Goal: Use online tool/utility: Utilize a website feature to perform a specific function

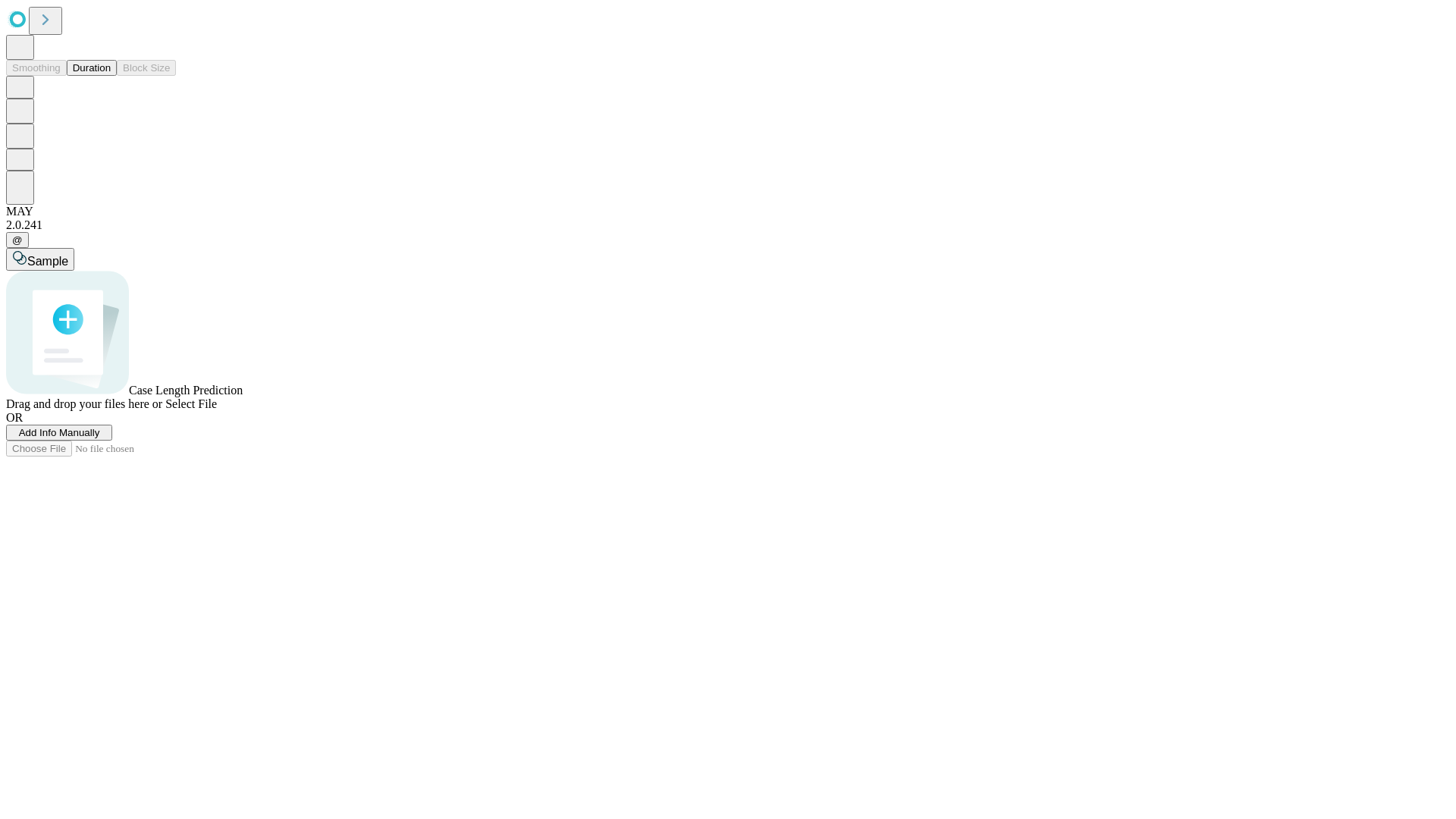
click at [100, 438] on span "Add Info Manually" at bounding box center [59, 433] width 81 height 12
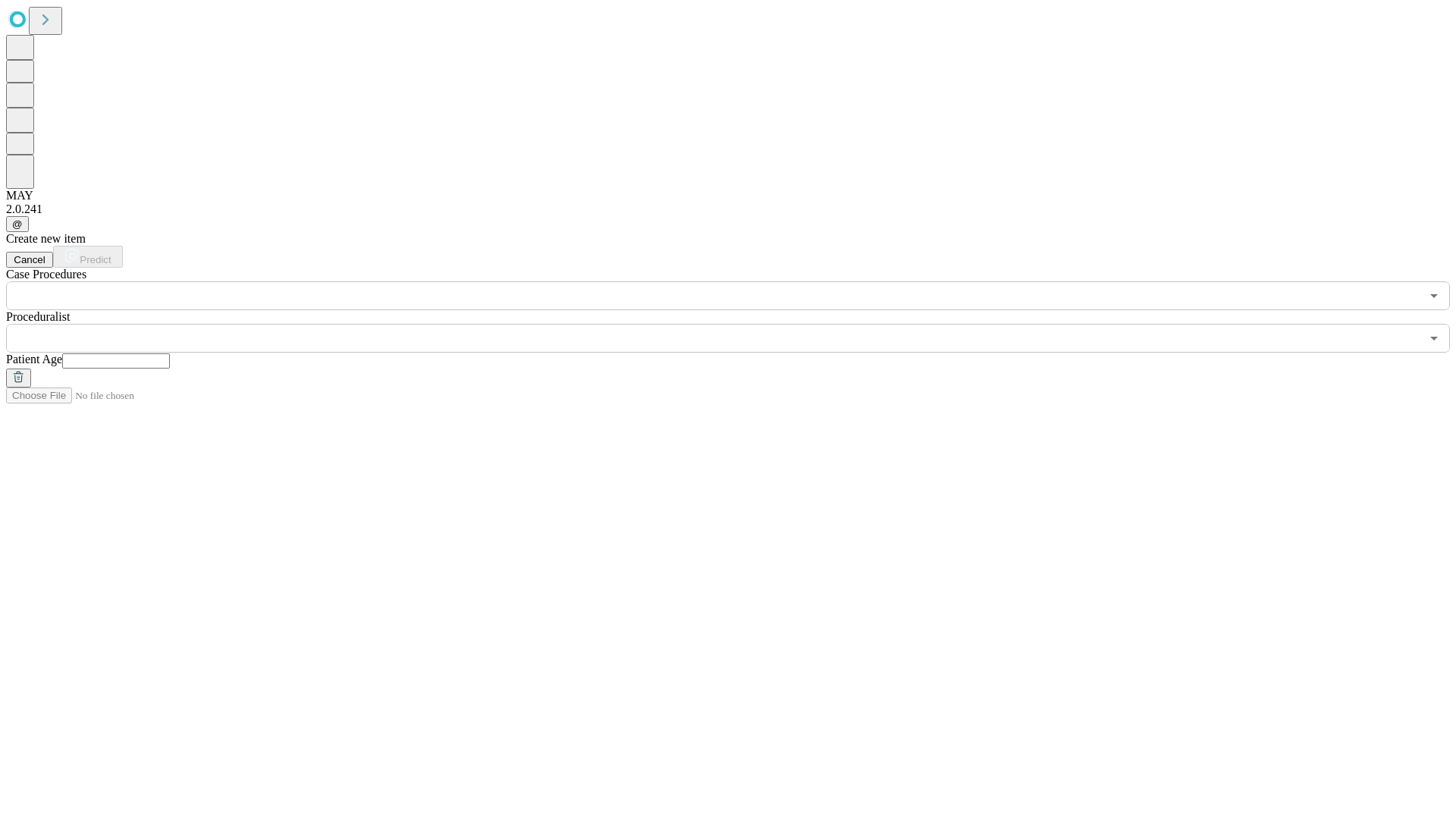
click at [170, 354] on input "text" at bounding box center [115, 361] width 108 height 15
type input "**"
click at [739, 323] on input "text" at bounding box center [713, 338] width 1414 height 28
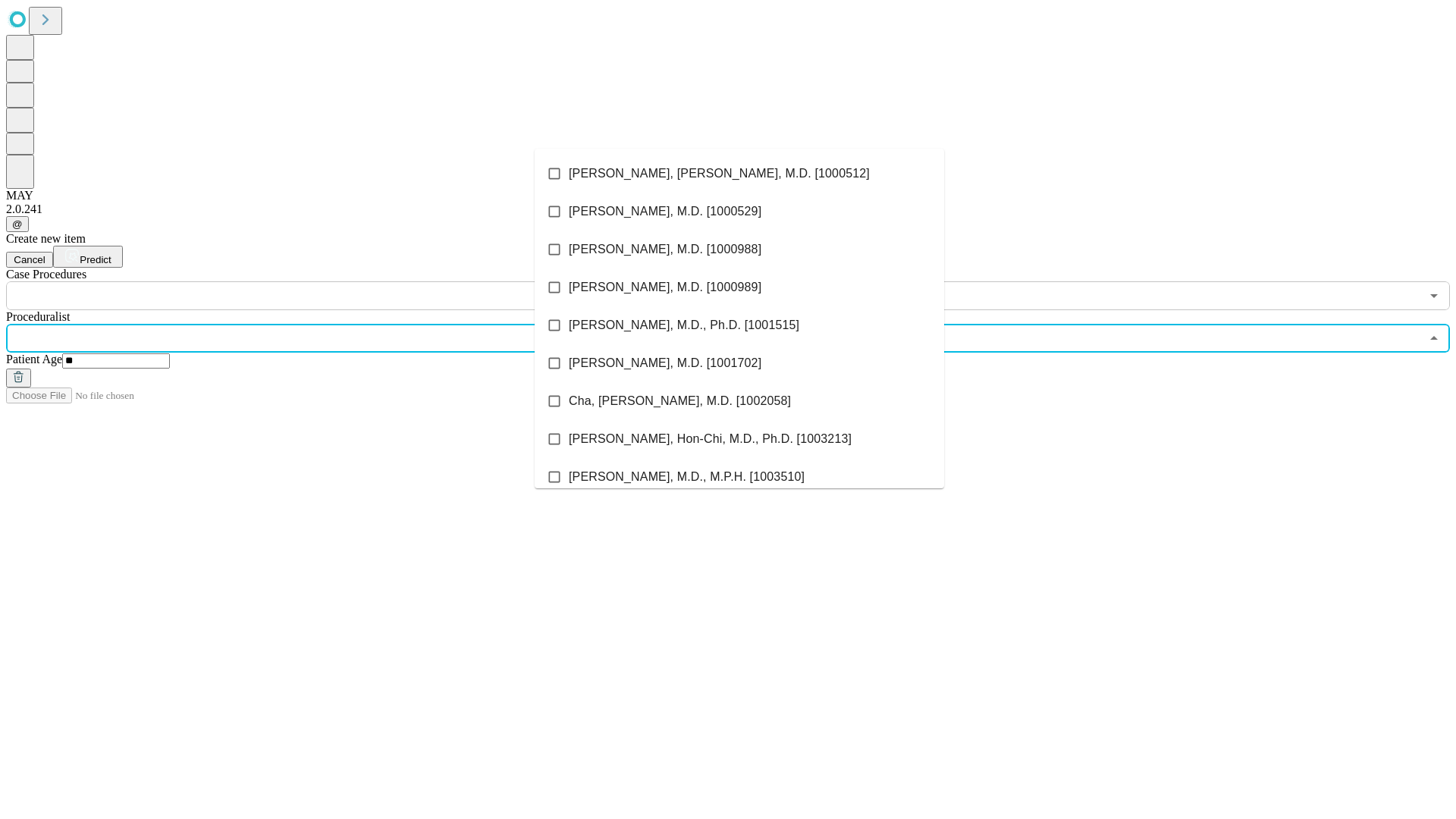
click at [740, 174] on li "[PERSON_NAME], [PERSON_NAME], M.D. [1000512]" at bounding box center [740, 173] width 410 height 38
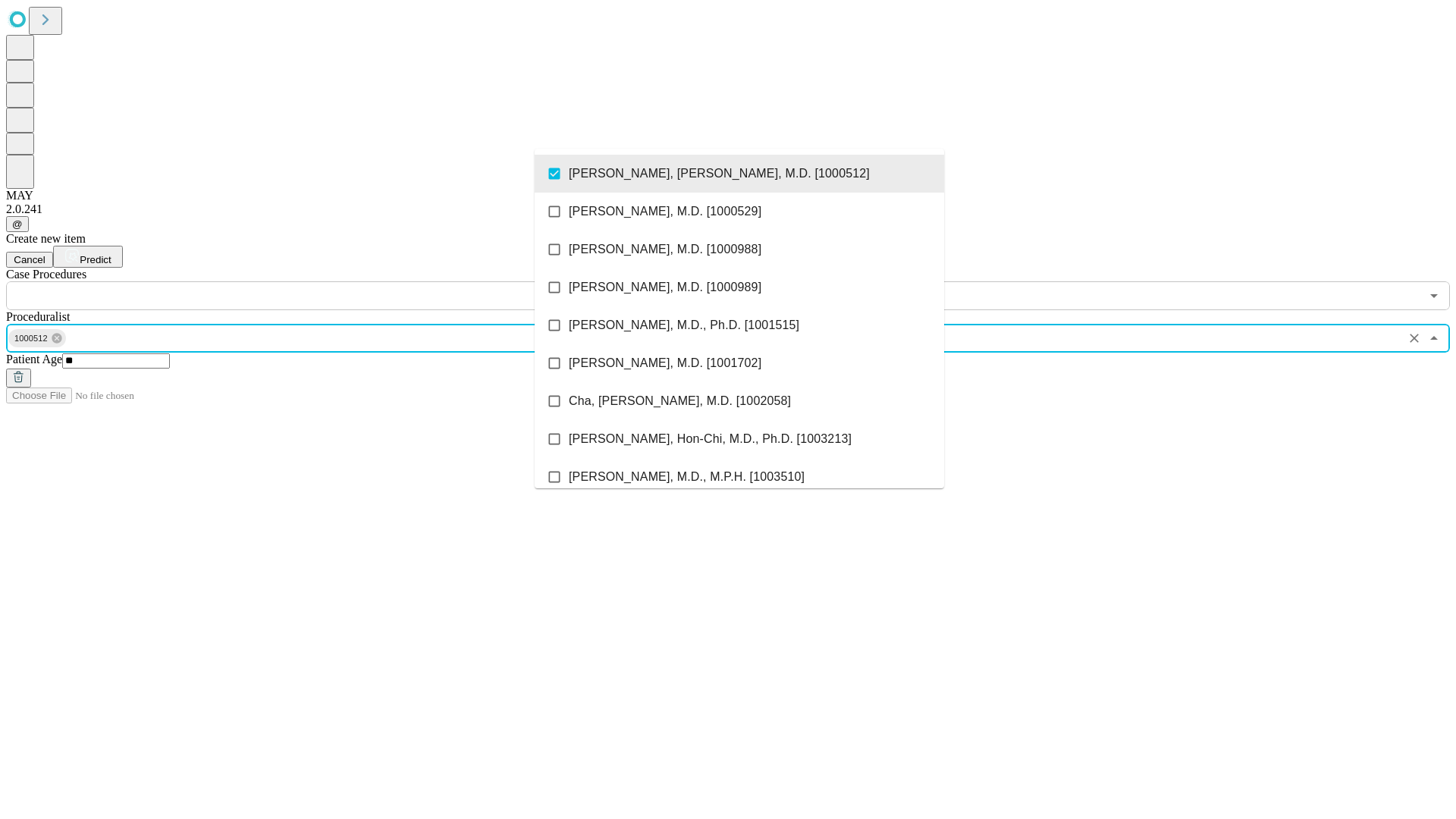
click at [318, 282] on input "text" at bounding box center [713, 296] width 1414 height 28
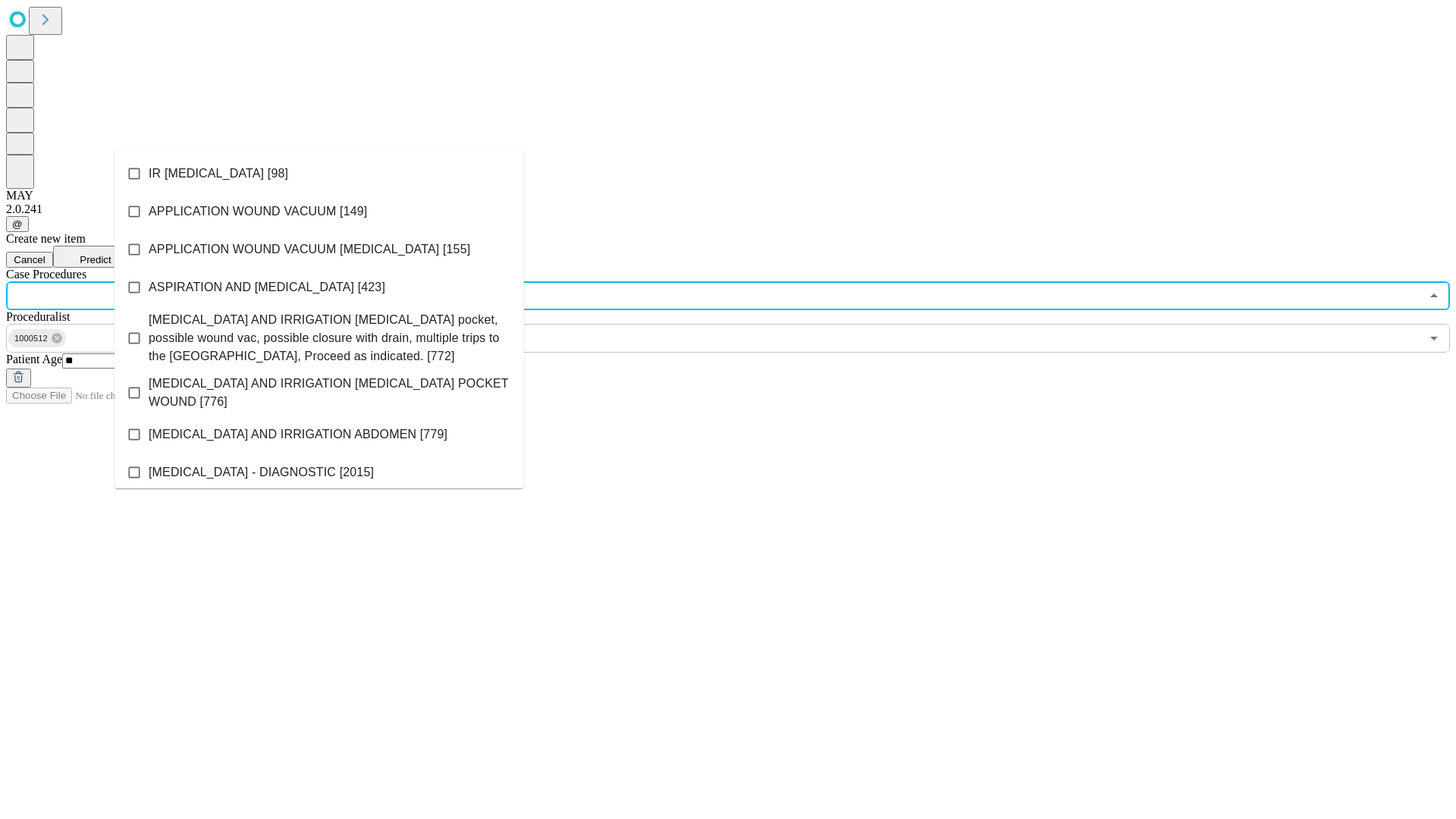
click at [319, 174] on li "IR [MEDICAL_DATA] [98]" at bounding box center [319, 173] width 410 height 38
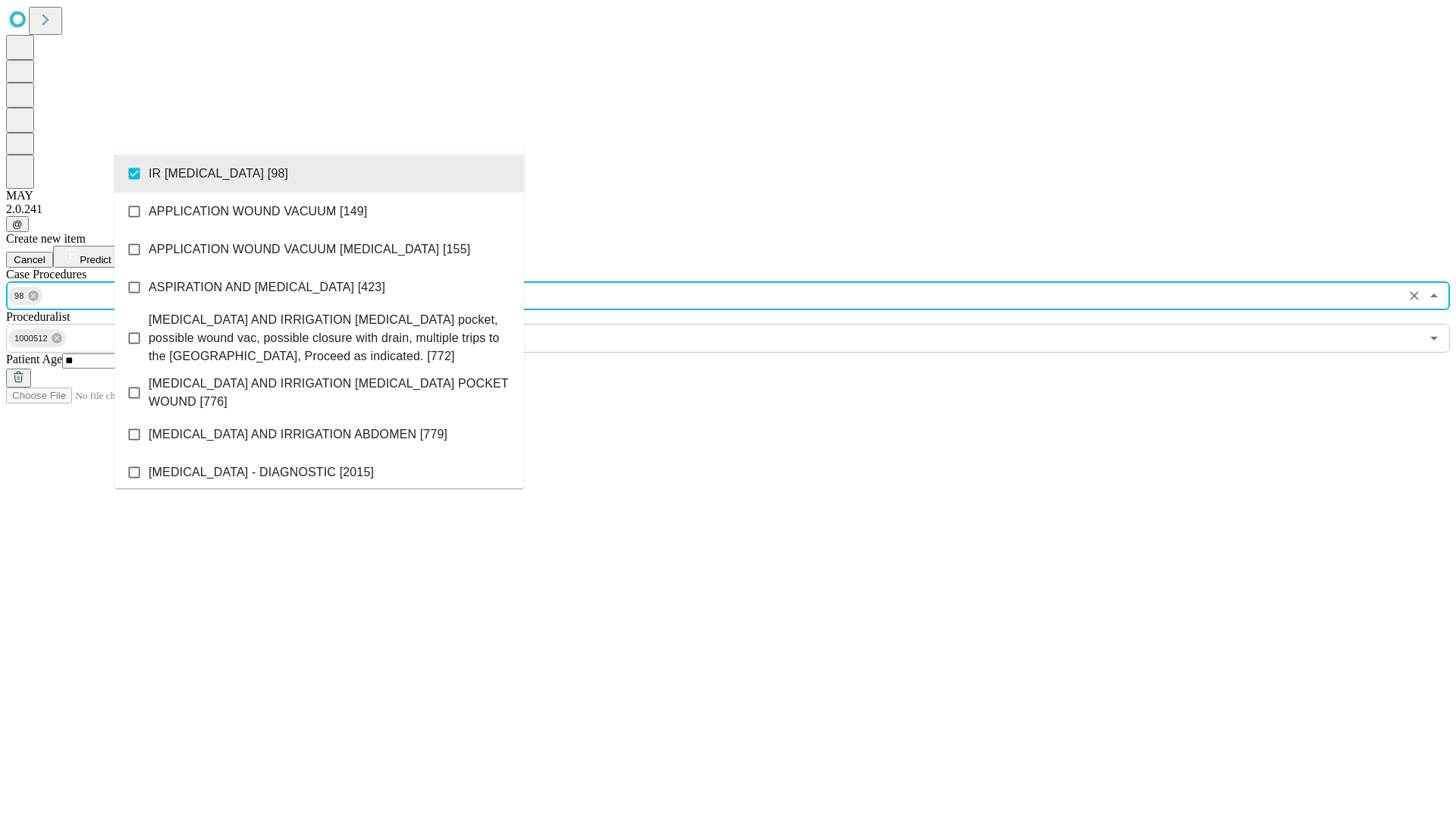
click at [110, 254] on span "Predict" at bounding box center [94, 260] width 31 height 12
